Goal: Transaction & Acquisition: Purchase product/service

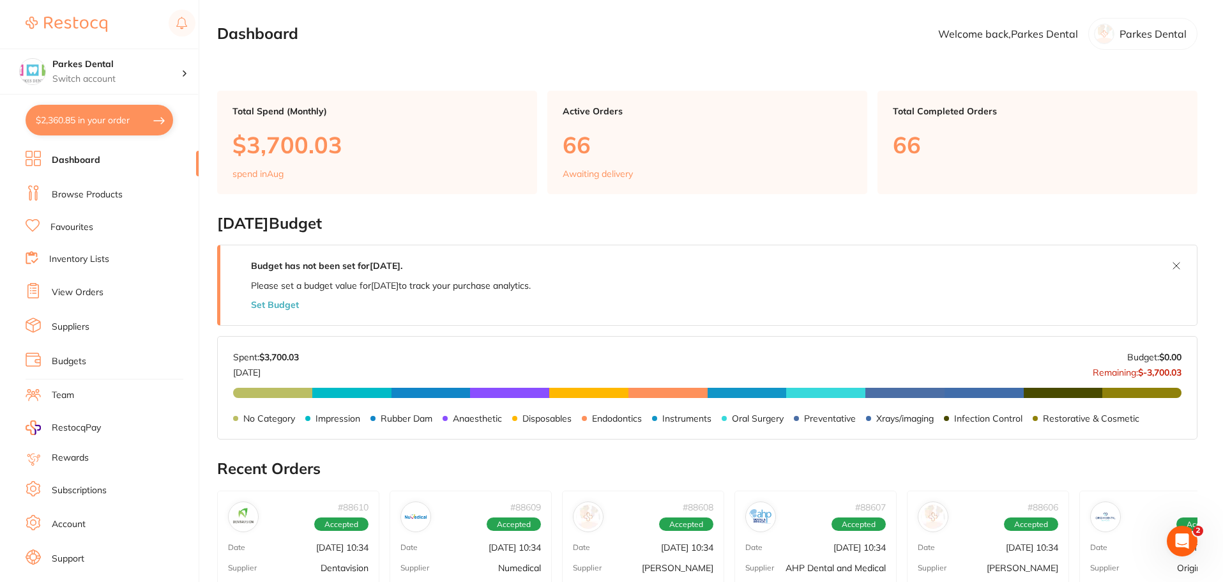
click at [98, 286] on link "View Orders" at bounding box center [78, 292] width 52 height 13
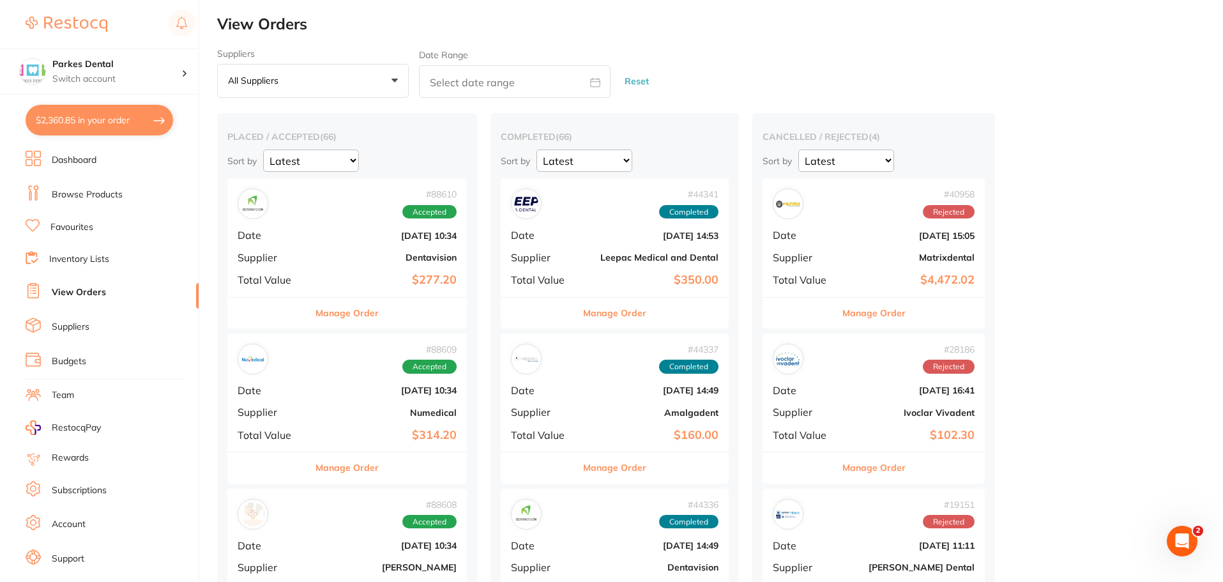
click at [107, 121] on button "$2,360.85 in your order" at bounding box center [99, 120] width 147 height 31
checkbox input "true"
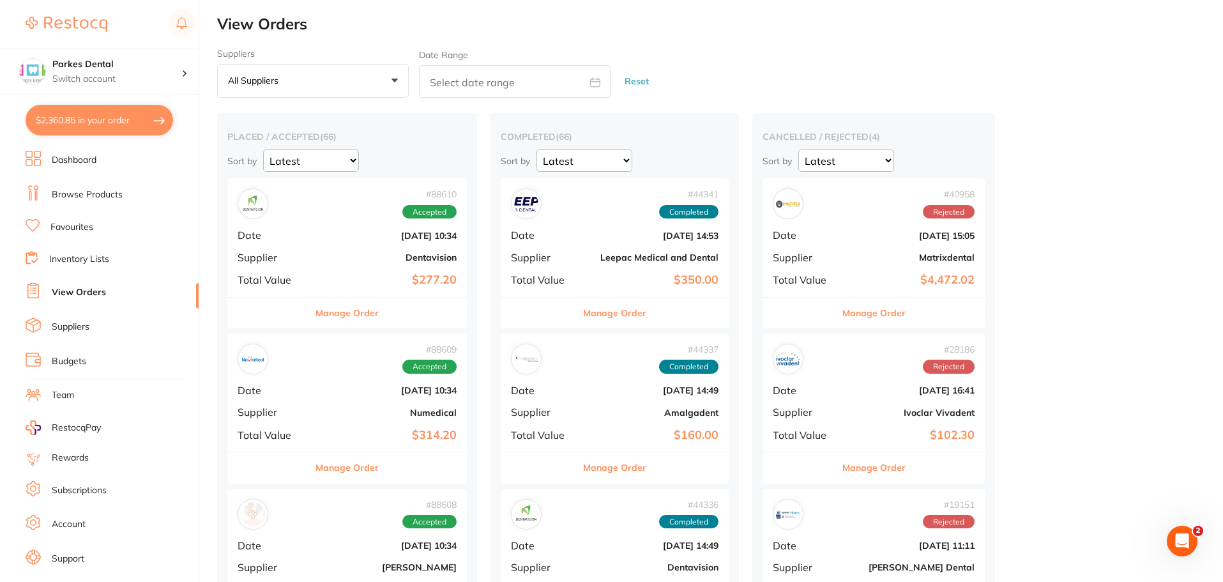
checkbox input "true"
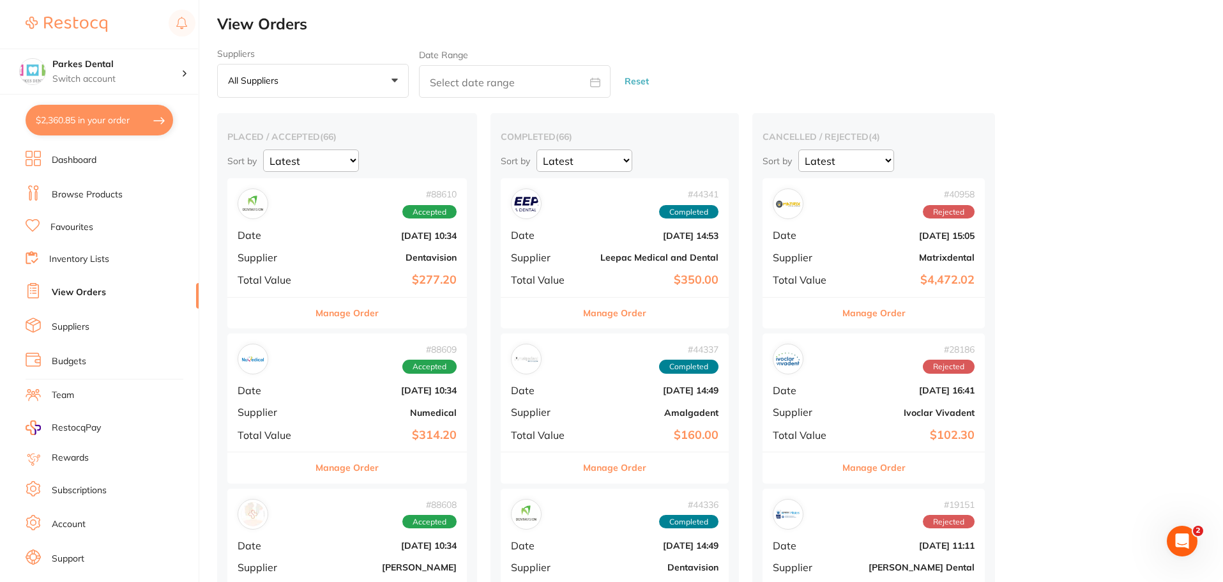
checkbox input "true"
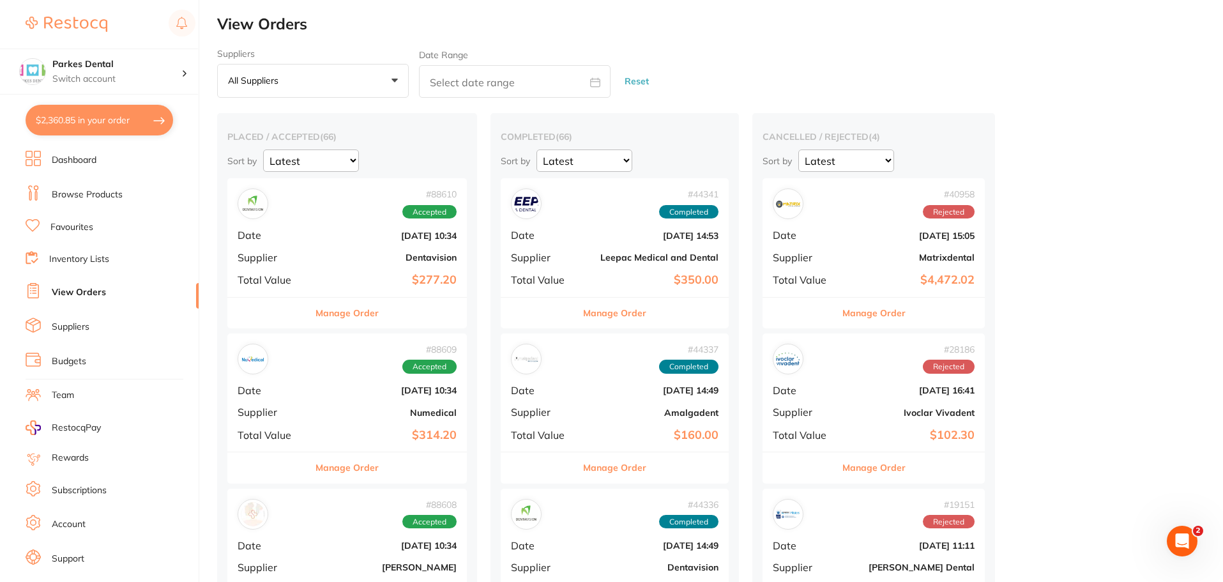
checkbox input "true"
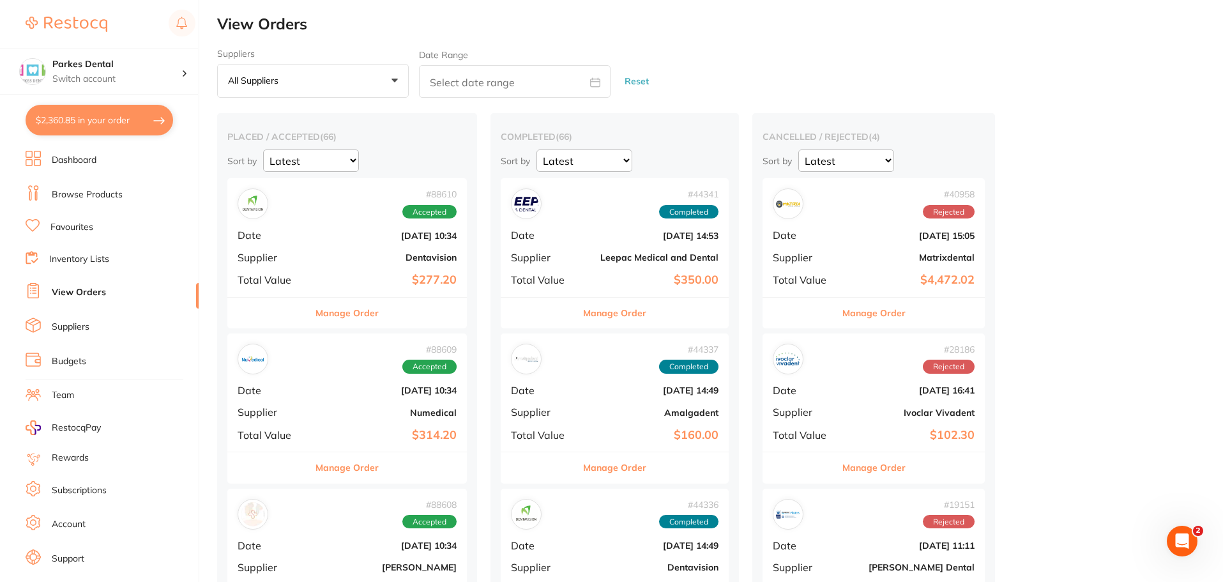
checkbox input "true"
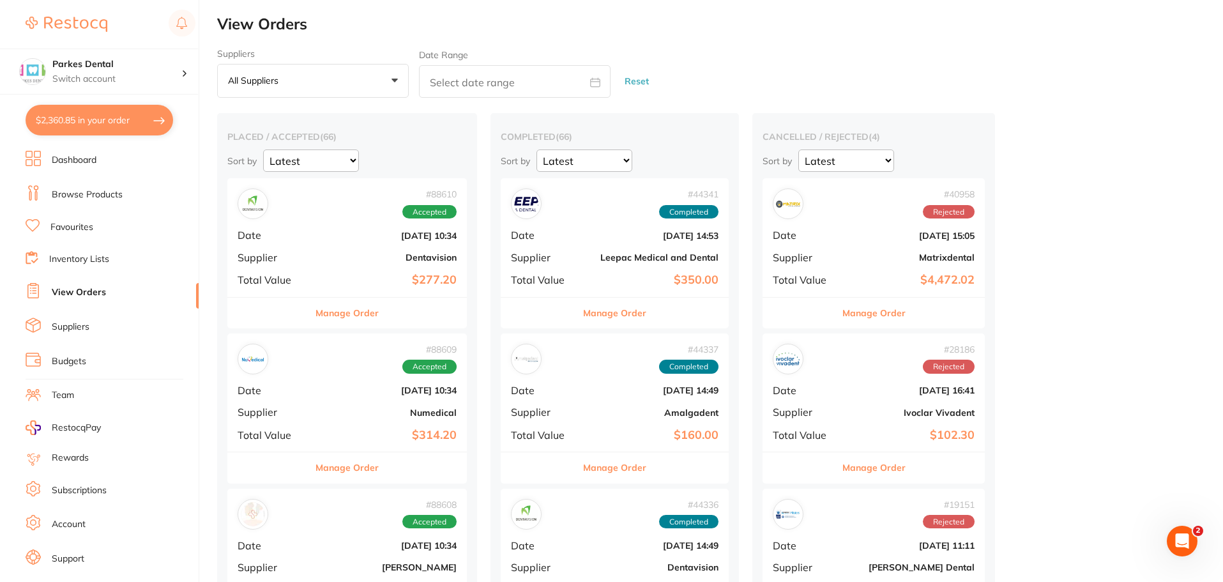
checkbox input "true"
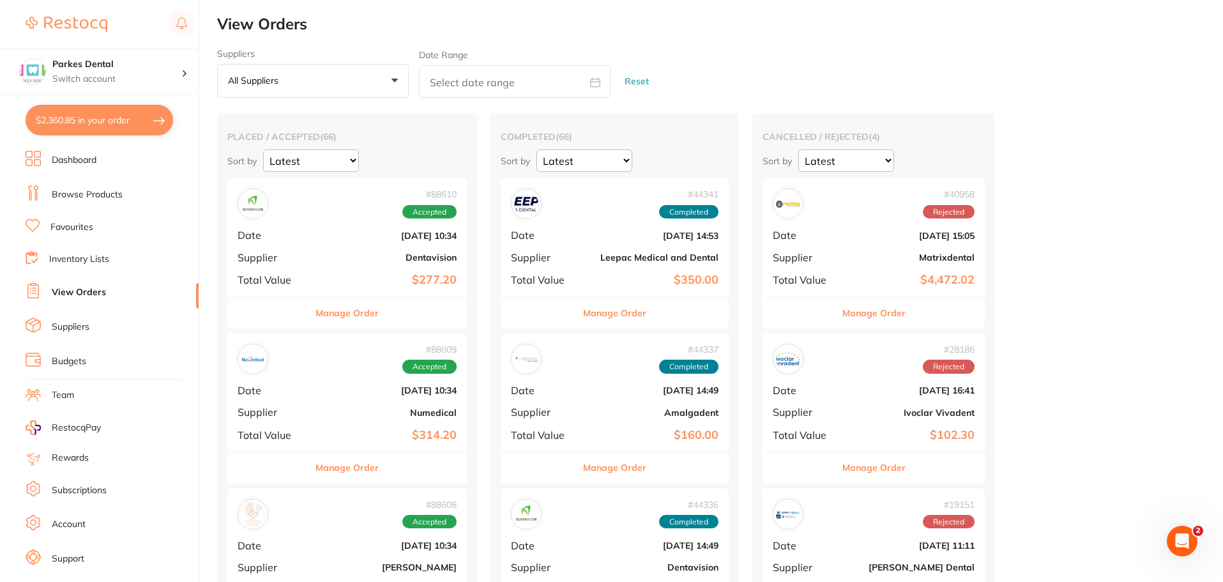
checkbox input "true"
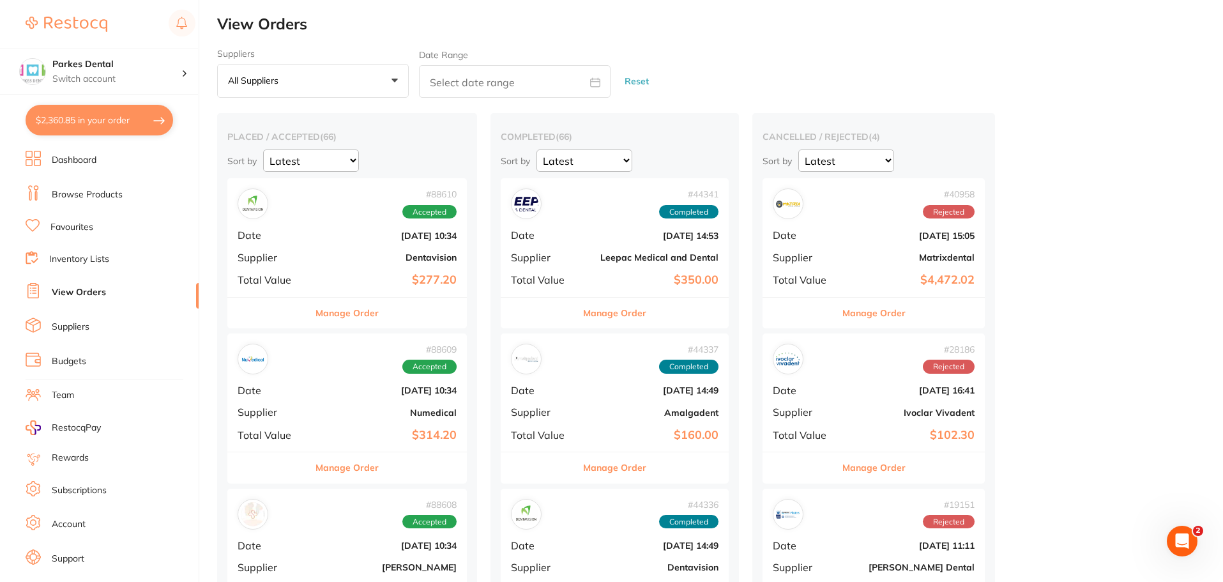
checkbox input "true"
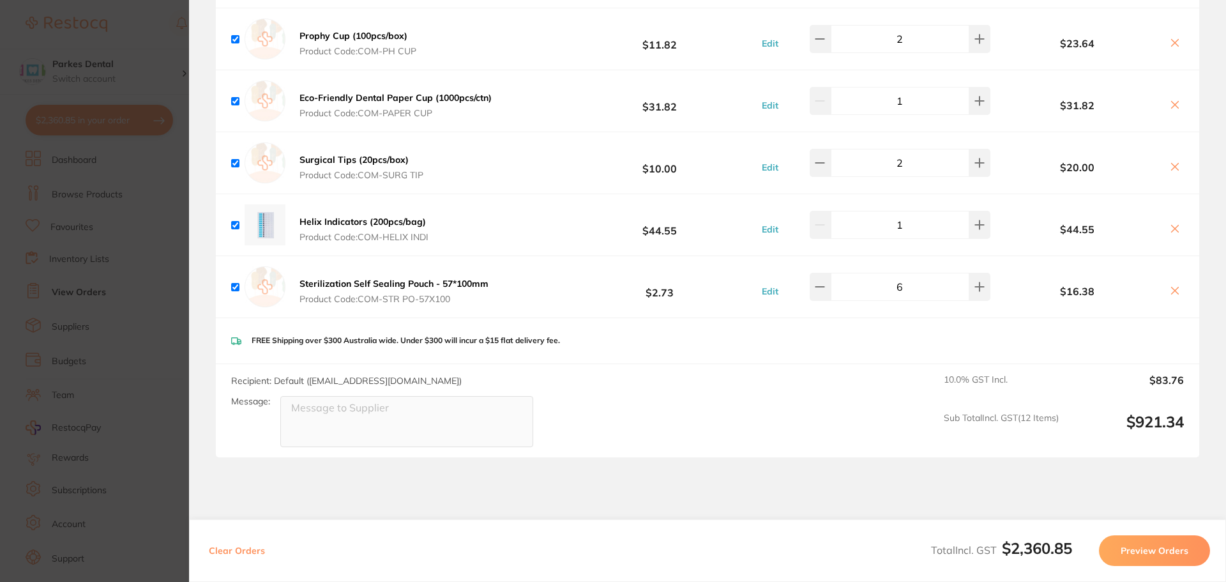
scroll to position [2867, 0]
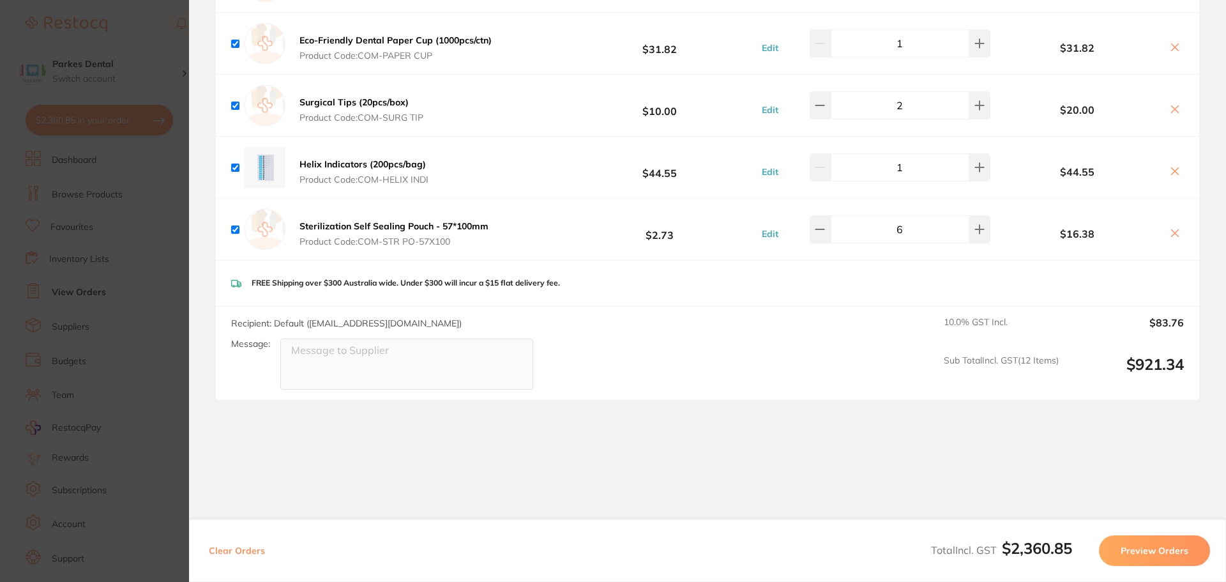
click at [74, 278] on section "Update RRP Set your pre negotiated price for this item. Item Agreed RRP (excl. …" at bounding box center [613, 291] width 1226 height 582
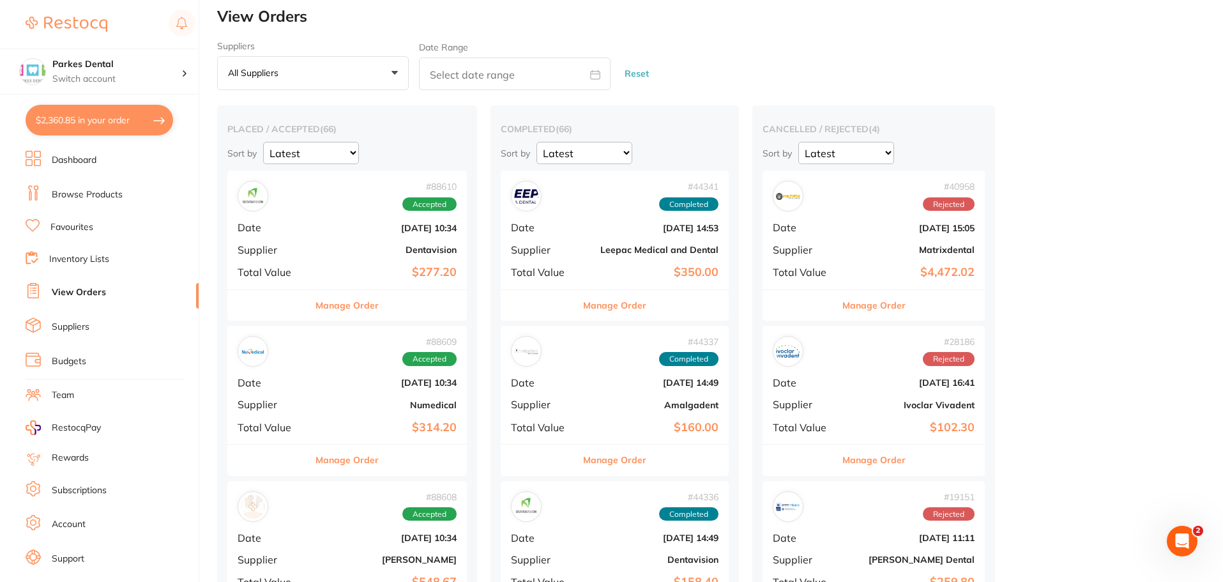
scroll to position [0, 0]
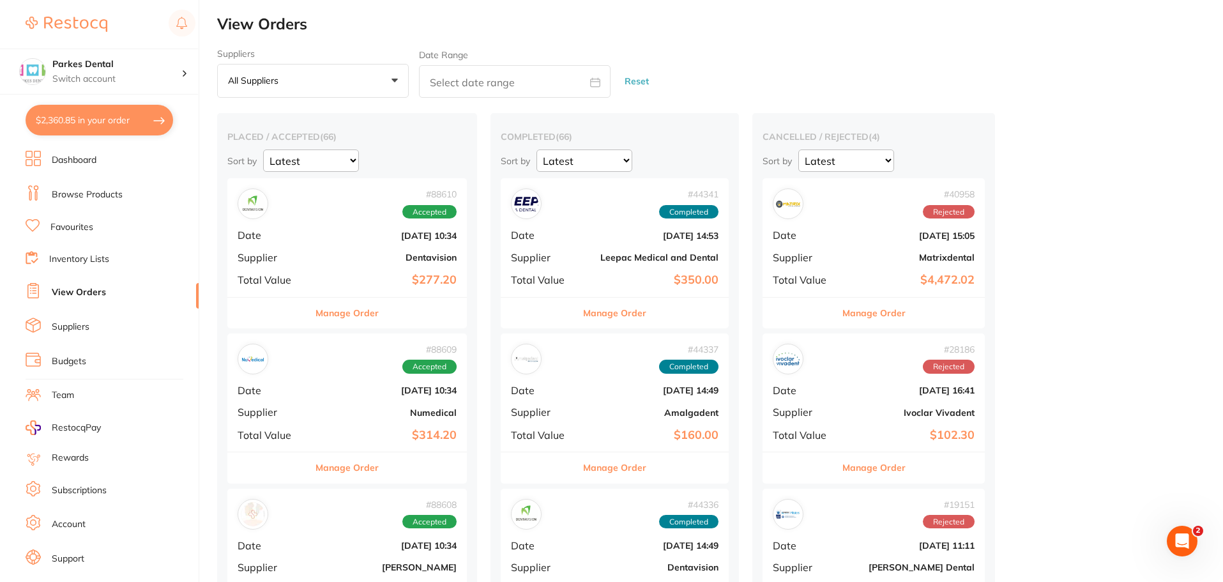
click at [89, 193] on link "Browse Products" at bounding box center [87, 194] width 71 height 13
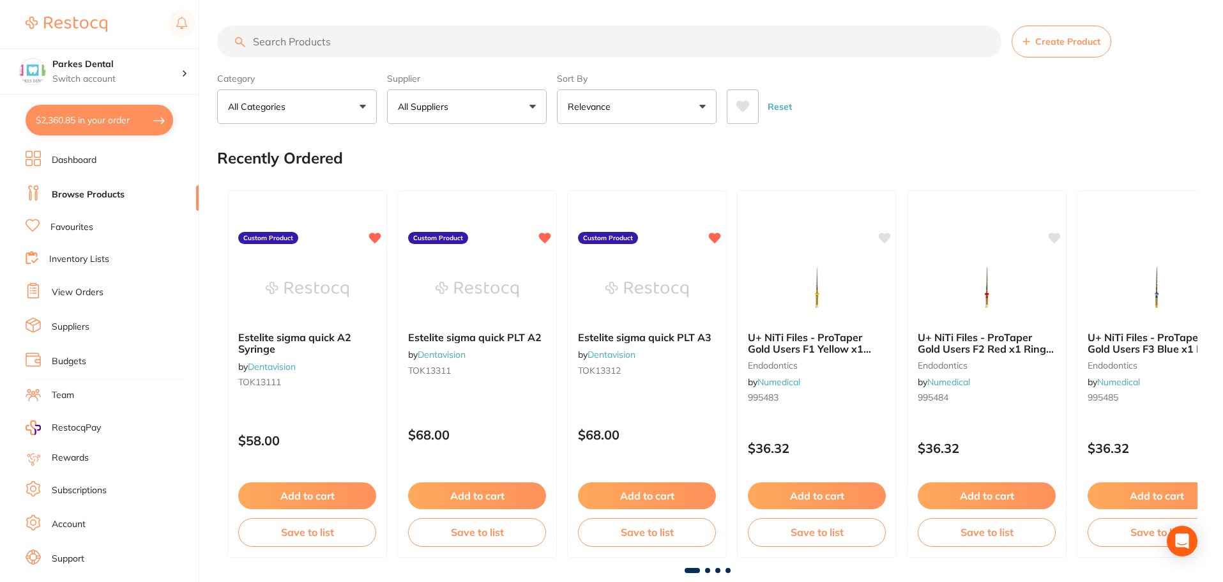
click at [304, 45] on input "search" at bounding box center [609, 42] width 784 height 32
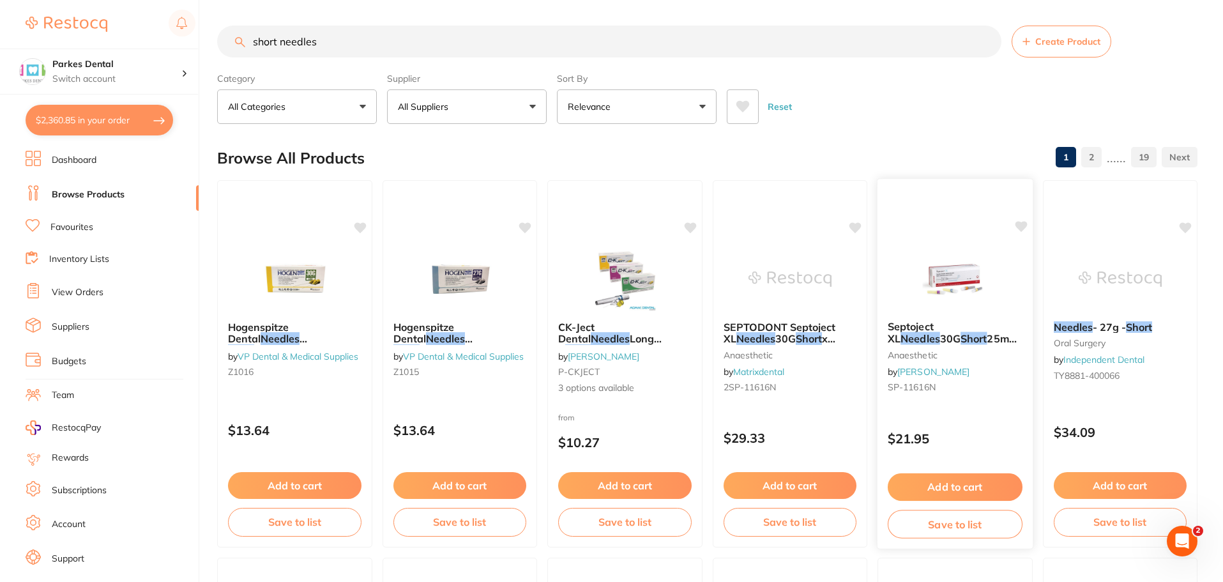
type input "short needles"
click at [942, 283] on img at bounding box center [955, 278] width 84 height 64
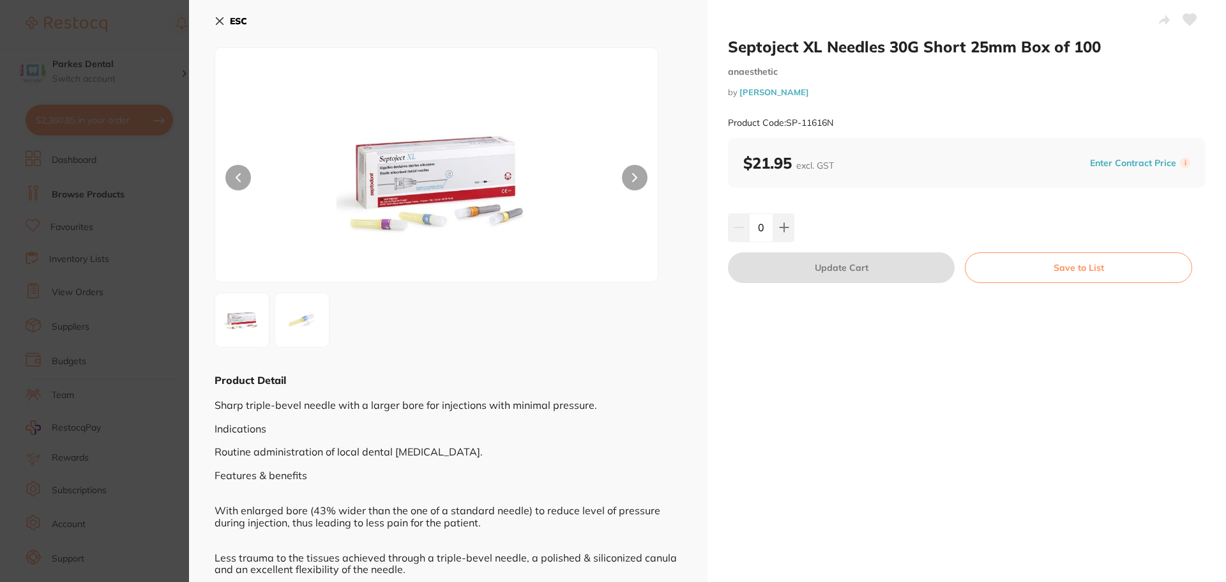
click at [87, 127] on section "Septoject XL Needles 30G Short 25mm Box of 100 anaesthetic by [PERSON_NAME] Pro…" at bounding box center [613, 291] width 1226 height 582
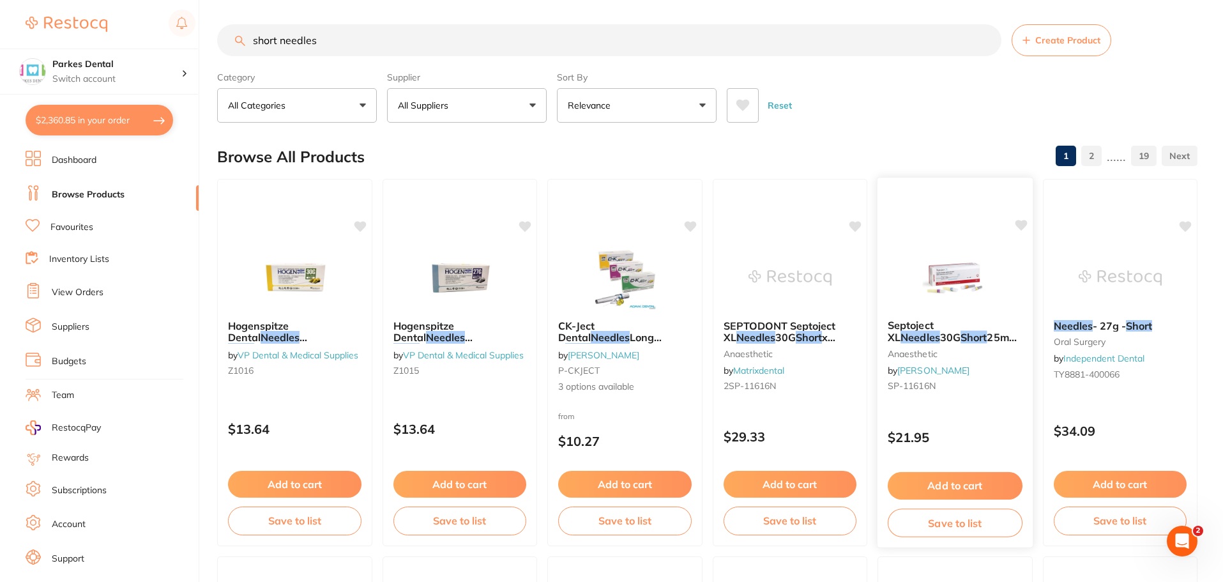
click at [972, 293] on img at bounding box center [955, 277] width 84 height 64
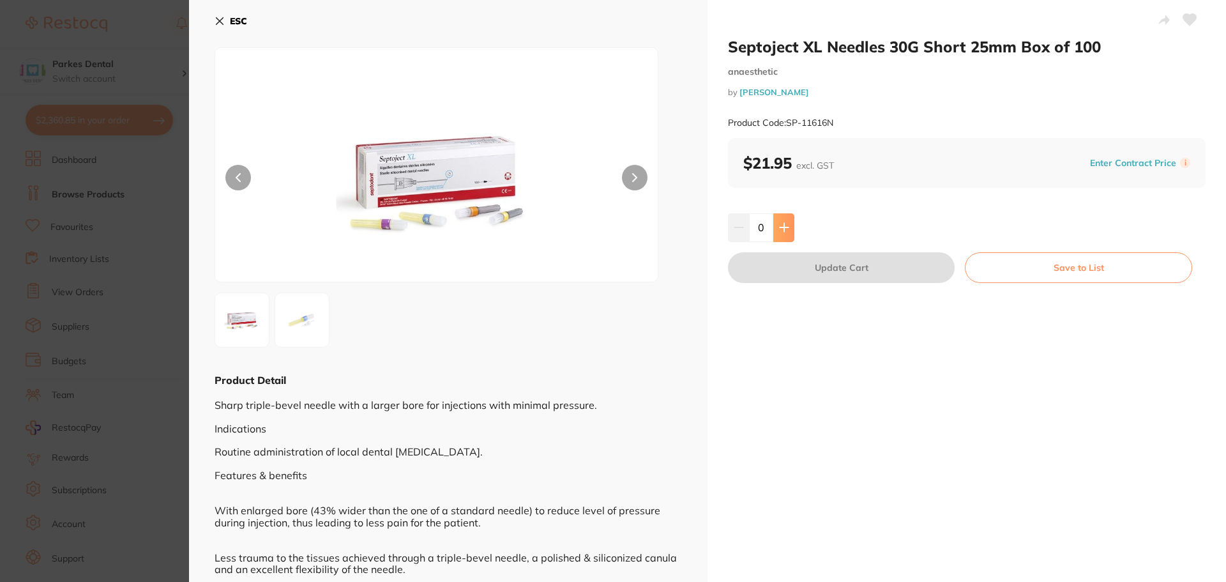
click at [787, 226] on icon at bounding box center [784, 227] width 10 height 10
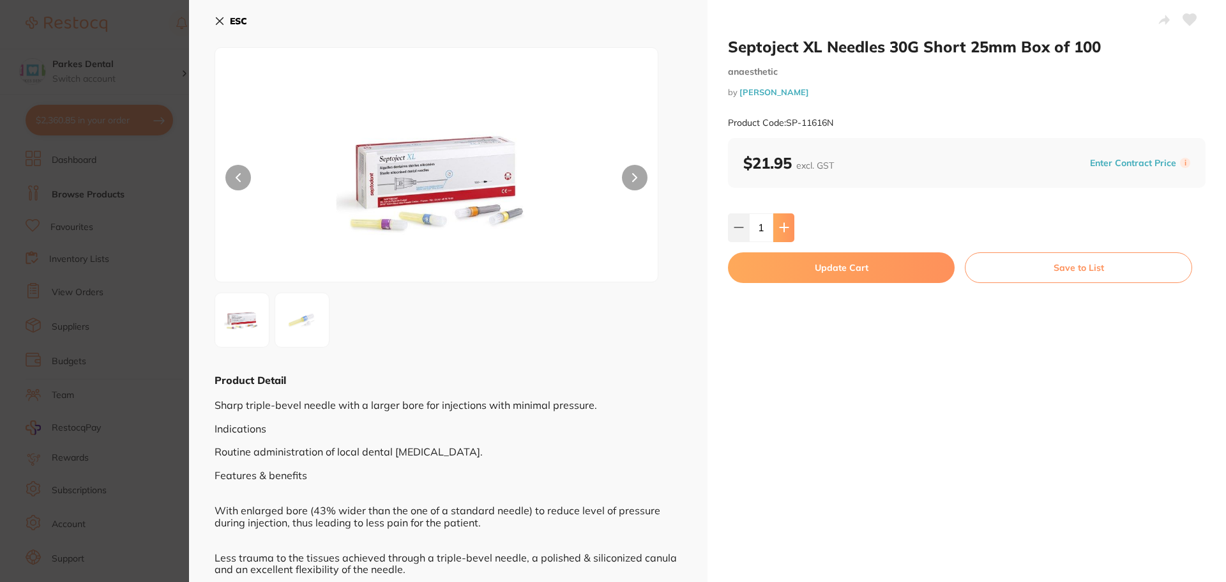
click at [787, 226] on icon at bounding box center [784, 227] width 10 height 10
type input "3"
click at [868, 266] on button "Update Cart" at bounding box center [841, 267] width 227 height 31
checkbox input "false"
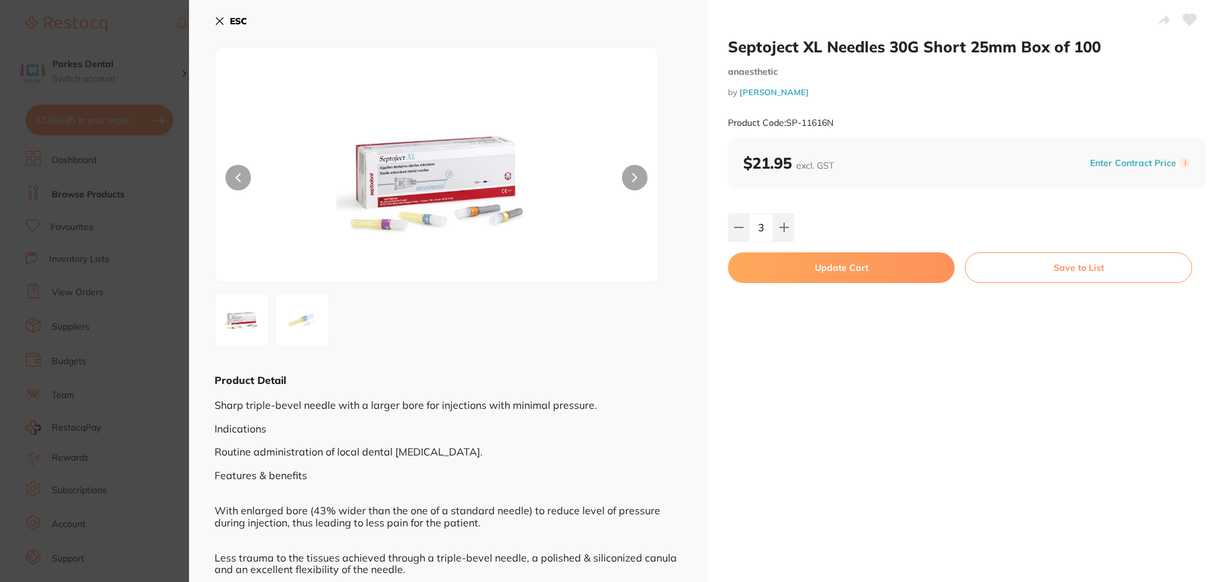
checkbox input "false"
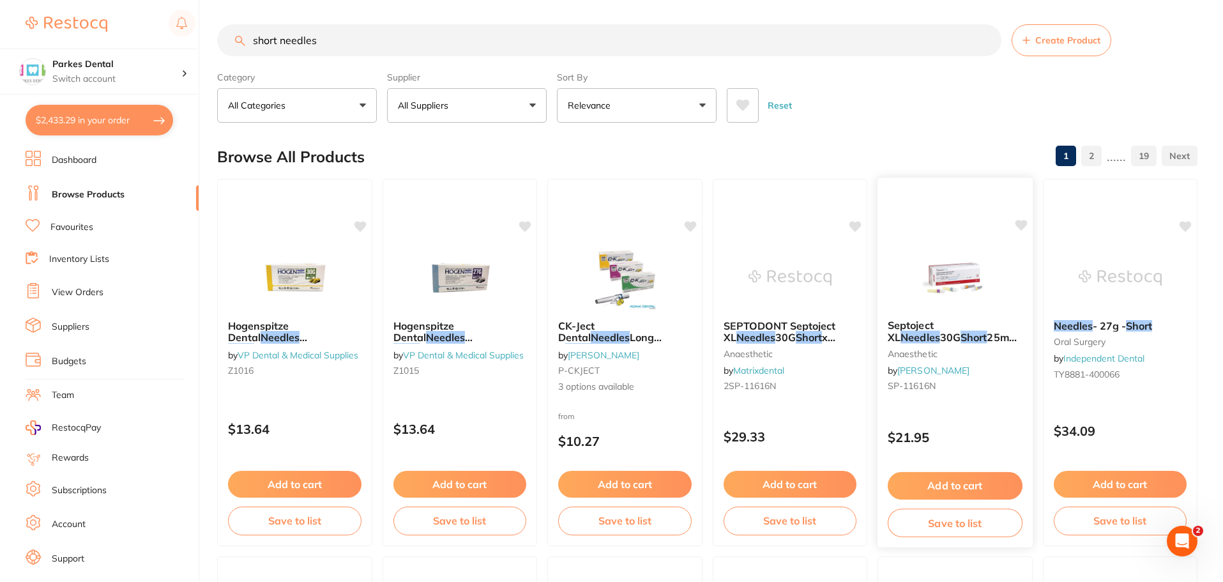
scroll to position [2929, 0]
